Goal: Transaction & Acquisition: Purchase product/service

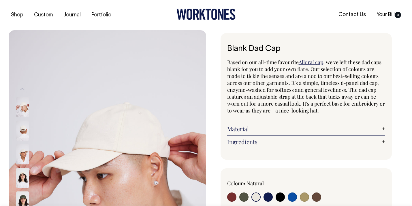
select select "Natural"
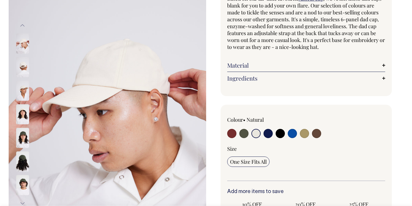
click at [292, 131] on input "radio" at bounding box center [292, 133] width 9 height 9
radio input "true"
select select "Worker Blue"
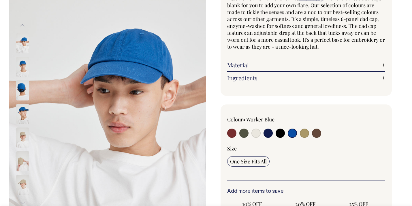
click at [268, 134] on input "radio" at bounding box center [267, 133] width 9 height 9
radio input "true"
select select "Dark Navy"
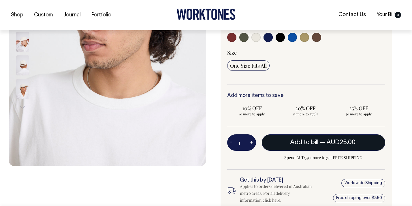
scroll to position [160, 0]
click at [299, 144] on span "Add to bill" at bounding box center [304, 143] width 28 height 6
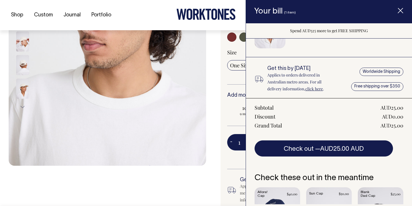
scroll to position [56, 0]
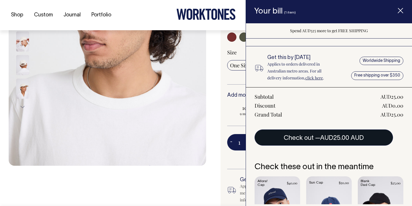
click at [300, 141] on button "Check out — AUD25.00 AUD" at bounding box center [324, 138] width 138 height 16
